Goal: Find specific page/section: Find specific page/section

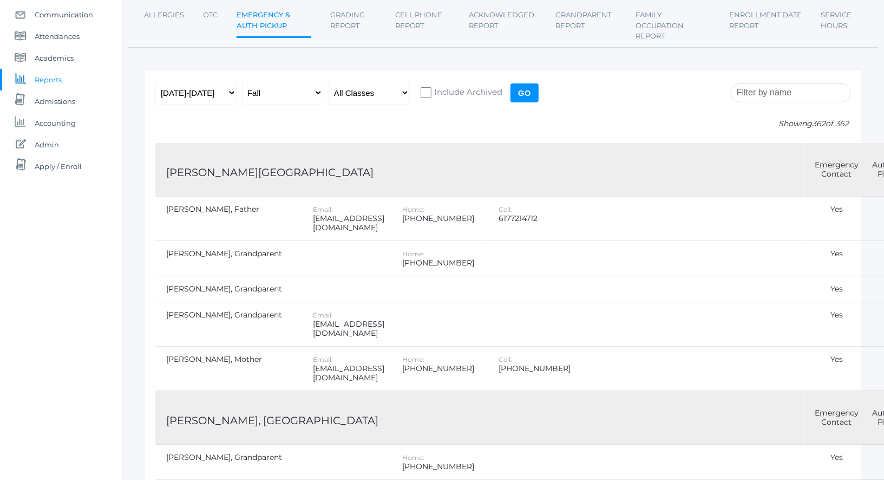
scroll to position [112, 0]
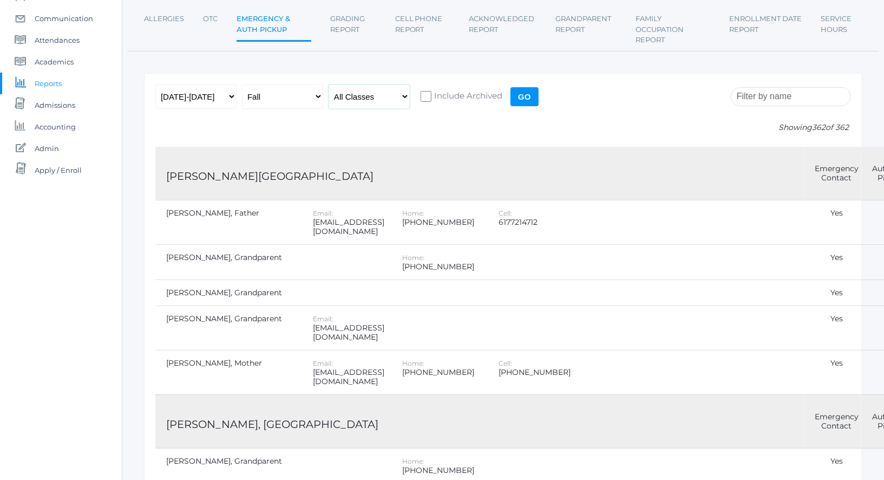
click at [381, 93] on select "All Classes Grammar - *KIND - Kindergarten AM - *KIND - Kindergarten PM - *KNDC…" at bounding box center [369, 96] width 81 height 24
click at [402, 95] on select "All Classes Grammar - *KIND - Kindergarten AM - *KIND - Kindergarten PM - *KNDC…" at bounding box center [369, 96] width 81 height 24
select select "2135"
click at [329, 84] on select "All Classes Grammar - *KIND - Kindergarten AM - *KIND - Kindergarten PM - *KNDC…" at bounding box center [369, 96] width 81 height 24
click at [532, 96] on input "Go" at bounding box center [525, 96] width 28 height 19
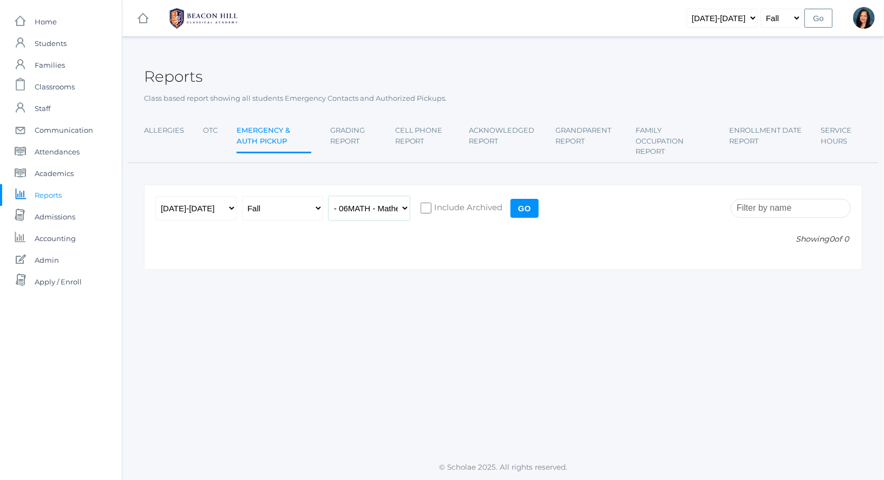
click at [398, 209] on select "All Classes Grammar - *KIND - Kindergarten AM - *KIND - Kindergarten PM - *KNDC…" at bounding box center [369, 208] width 81 height 24
select select "any"
click at [329, 196] on select "All Classes Grammar - *KIND - Kindergarten AM - *KIND - Kindergarten PM - *KNDC…" at bounding box center [369, 208] width 81 height 24
click at [524, 212] on input "Go" at bounding box center [525, 208] width 28 height 19
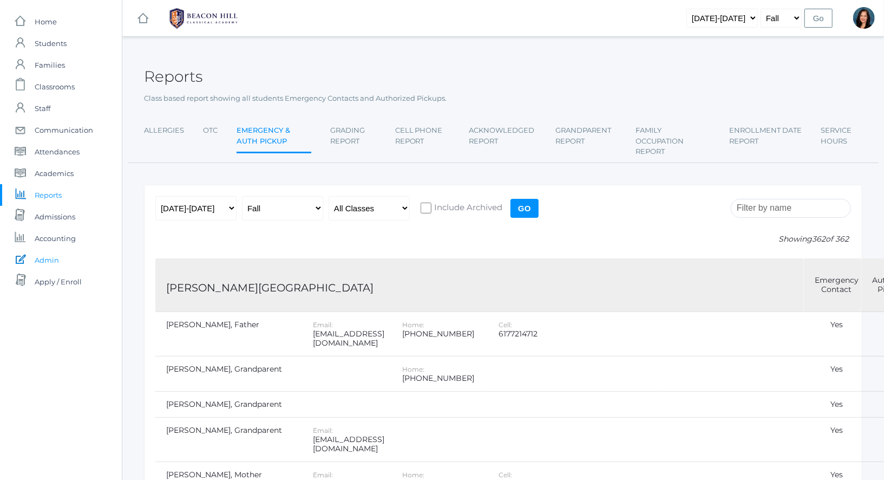
click at [43, 262] on span "Admin" at bounding box center [47, 260] width 24 height 22
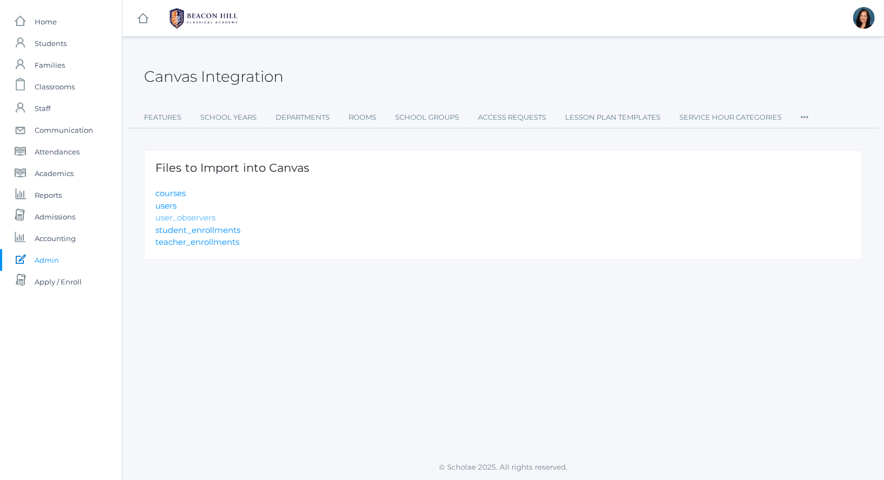
click at [200, 213] on link "user_observers" at bounding box center [185, 217] width 60 height 10
click at [161, 205] on link "users" at bounding box center [165, 205] width 21 height 10
click at [66, 68] on link "icons/user/plain Created with Sketch. Families" at bounding box center [61, 65] width 122 height 22
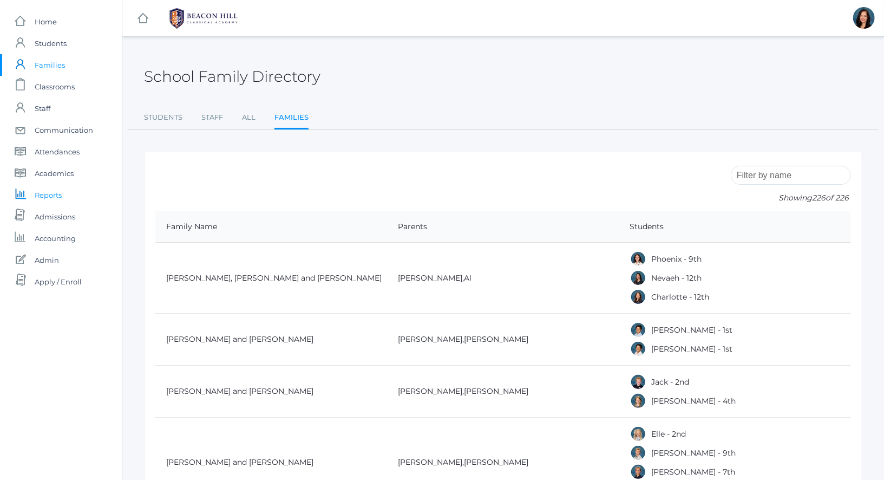
click at [57, 195] on span "Reports" at bounding box center [48, 195] width 27 height 22
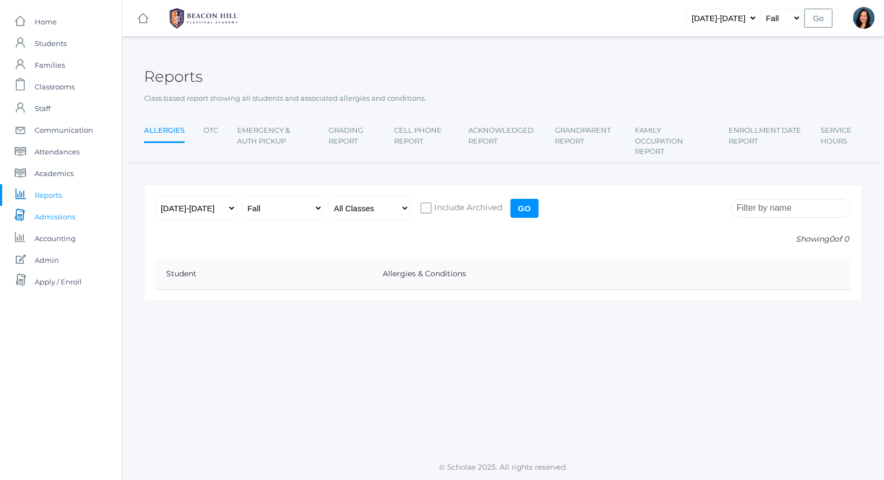
click at [61, 212] on span "Admissions" at bounding box center [55, 217] width 41 height 22
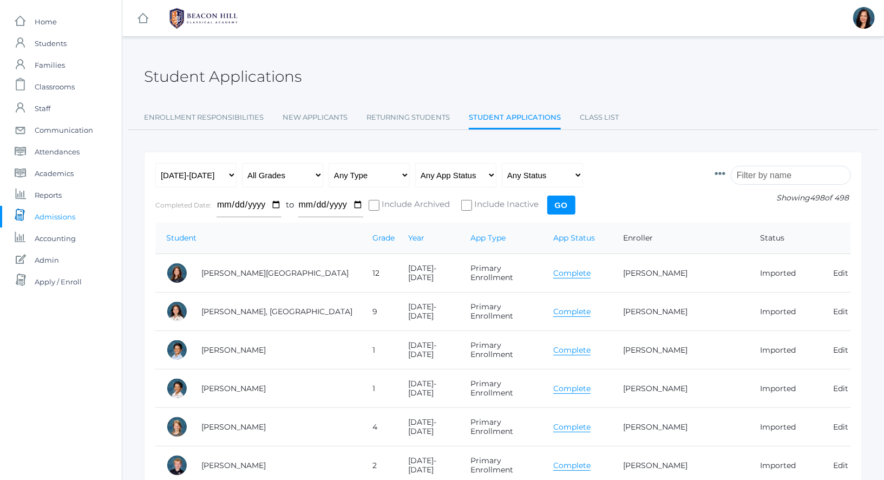
click at [725, 173] on icon at bounding box center [720, 173] width 11 height 11
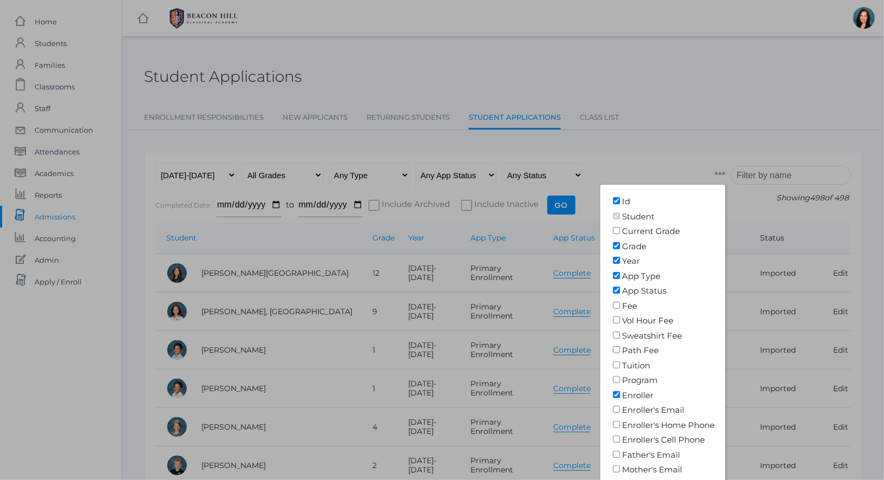
click at [708, 129] on div at bounding box center [442, 240] width 884 height 480
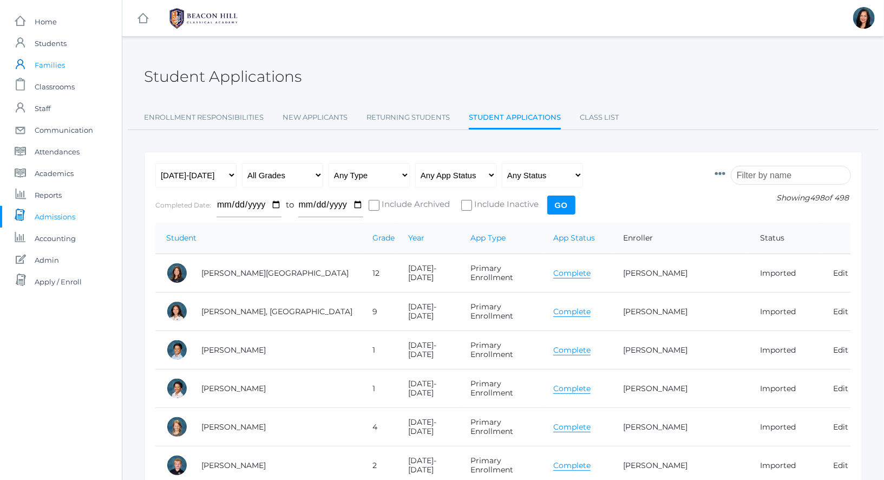
click at [54, 68] on span "Families" at bounding box center [50, 65] width 30 height 22
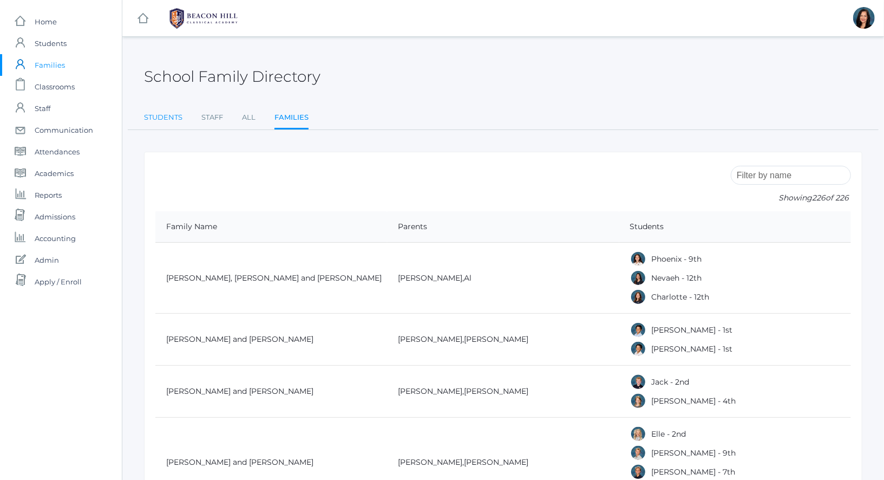
click at [173, 117] on link "Students" at bounding box center [163, 118] width 38 height 22
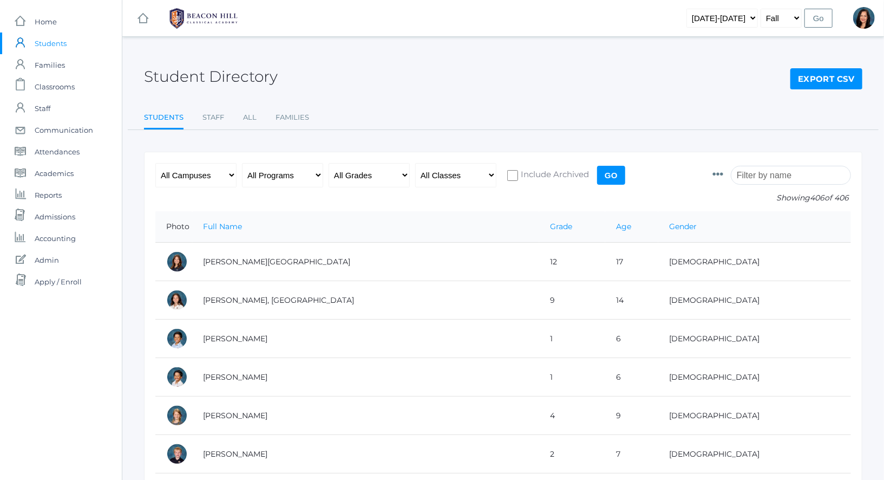
click at [723, 173] on icon at bounding box center [717, 174] width 11 height 11
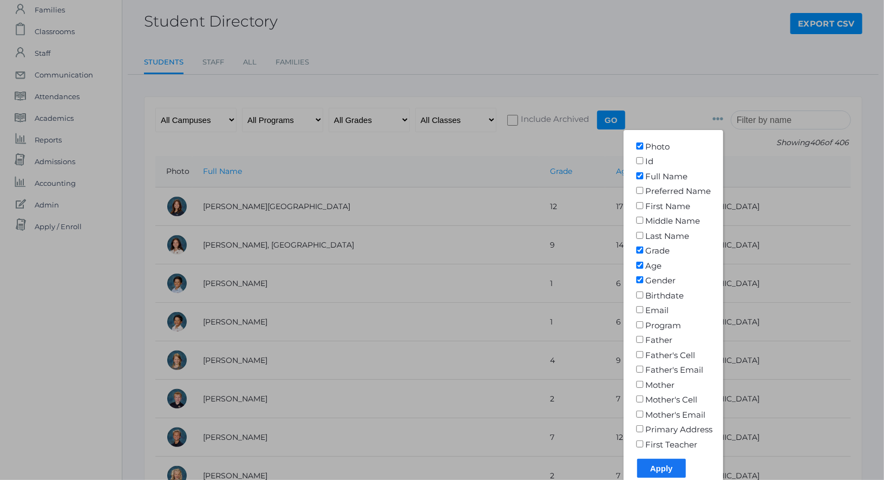
scroll to position [56, 0]
